Goal: Task Accomplishment & Management: Use online tool/utility

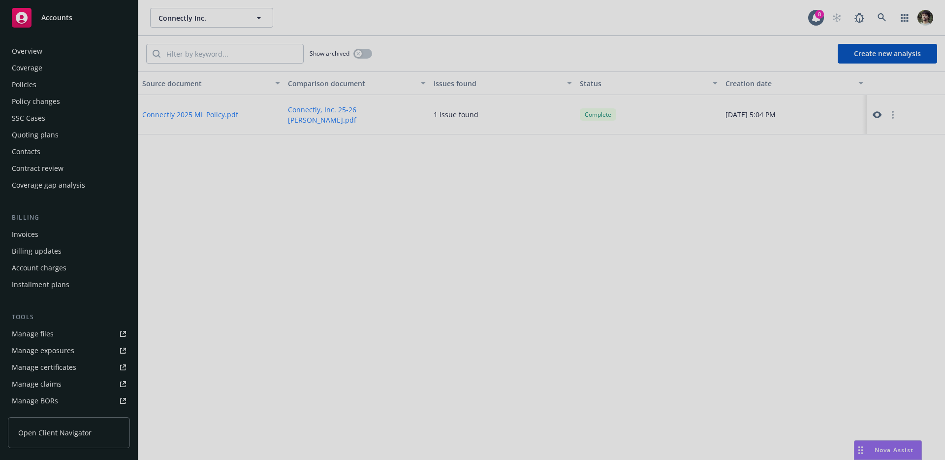
drag, startPoint x: 737, startPoint y: 250, endPoint x: 727, endPoint y: 250, distance: 10.8
click at [737, 250] on div at bounding box center [472, 230] width 945 height 460
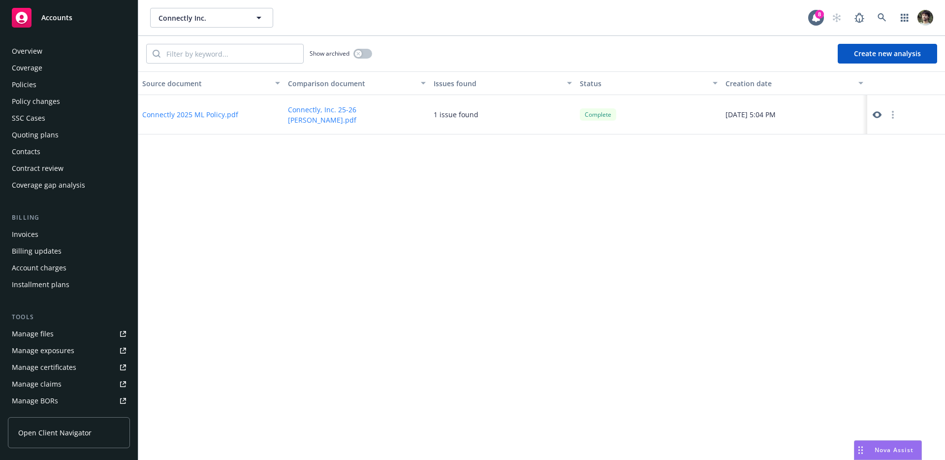
click at [880, 49] on button "Create new analysis" at bounding box center [887, 54] width 99 height 20
click at [875, 118] on icon at bounding box center [877, 114] width 9 height 9
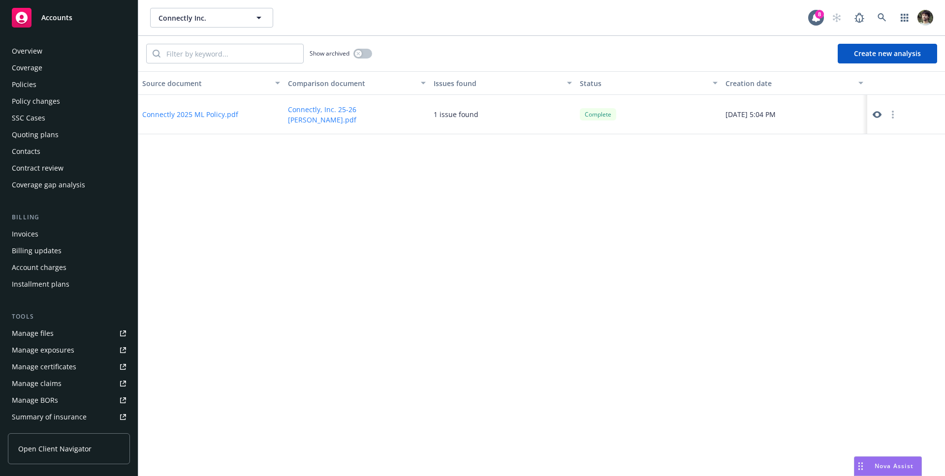
click at [870, 111] on div at bounding box center [906, 114] width 78 height 39
click at [873, 112] on icon at bounding box center [877, 114] width 9 height 9
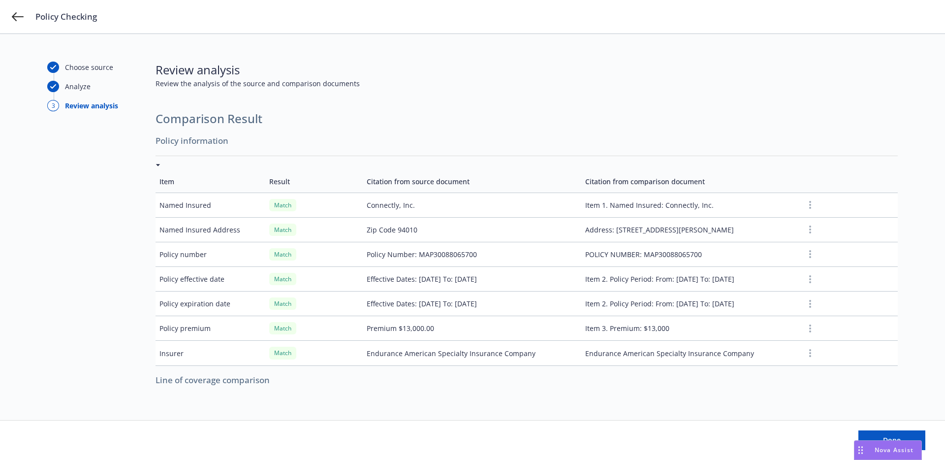
scroll to position [314, 0]
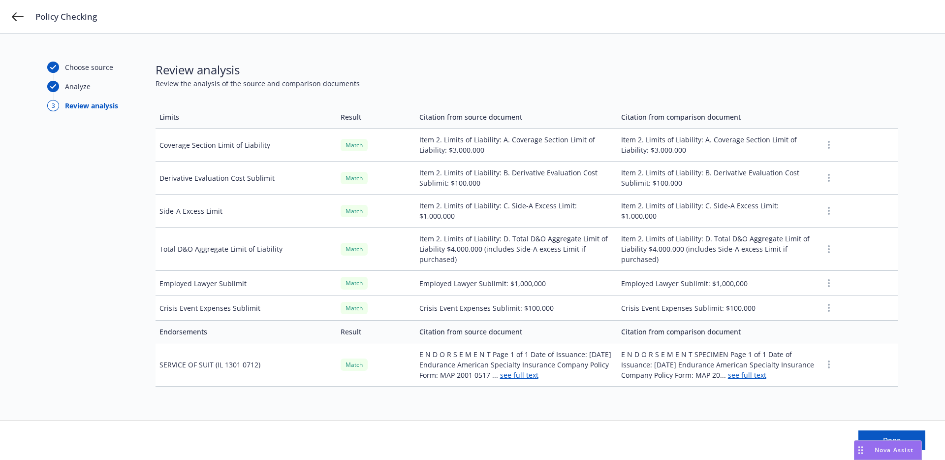
click at [526, 360] on td "E N D O R S E M E N T Page 1 of 1 Date of Issuance: [DATE] Endurance American S…" at bounding box center [516, 364] width 202 height 43
click at [531, 370] on link "see full text" at bounding box center [519, 374] width 38 height 9
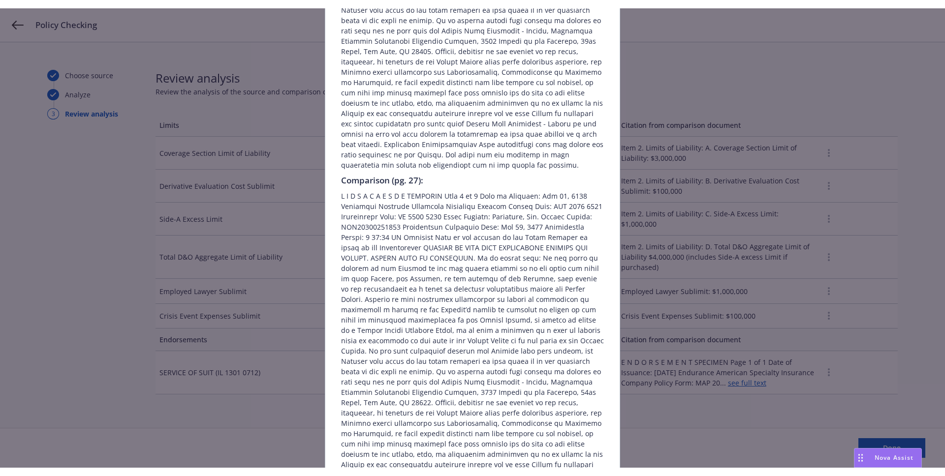
scroll to position [0, 0]
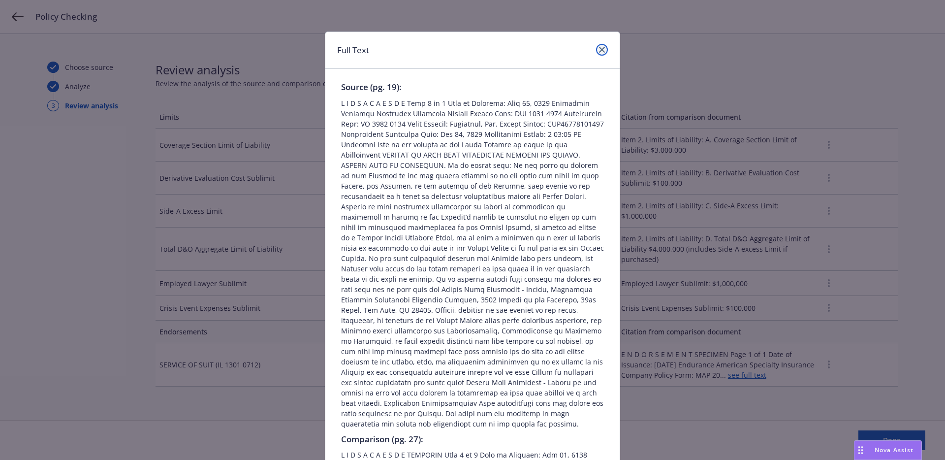
click at [602, 51] on link "close" at bounding box center [602, 50] width 12 height 12
